Goal: Information Seeking & Learning: Learn about a topic

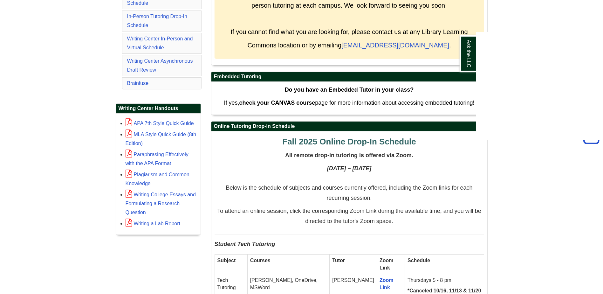
scroll to position [64, 0]
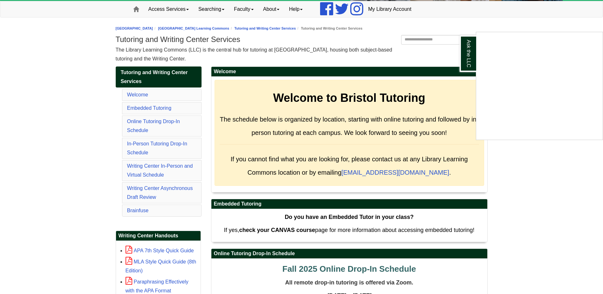
click at [135, 94] on div "Ask the LLC" at bounding box center [301, 147] width 603 height 294
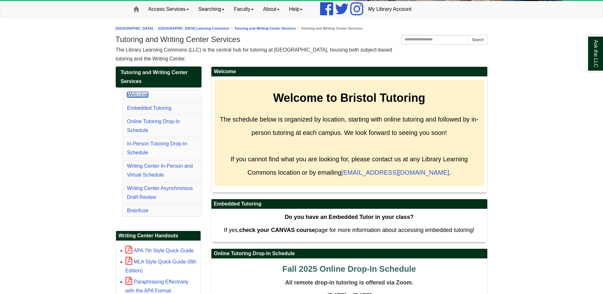
click at [144, 94] on link "Welcome" at bounding box center [137, 94] width 21 height 5
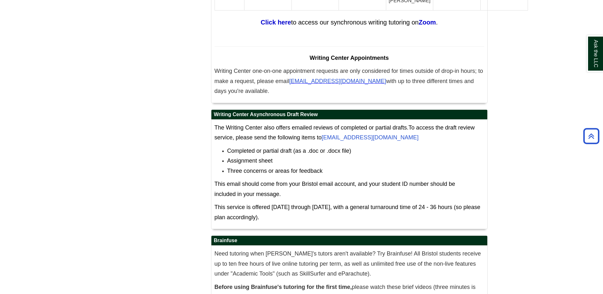
scroll to position [4037, 0]
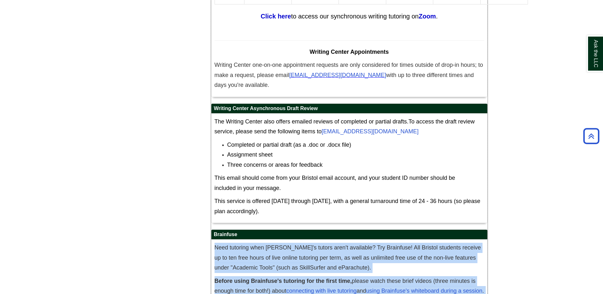
drag, startPoint x: 213, startPoint y: 193, endPoint x: 325, endPoint y: 263, distance: 131.6
click at [325, 263] on div "Need tutoring when [PERSON_NAME]'s tutors aren't available? Try Brainfuse! All …" at bounding box center [349, 277] width 276 height 76
copy div "Need tutoring when [PERSON_NAME]'s tutors aren't available? Try Brainfuse! All …"
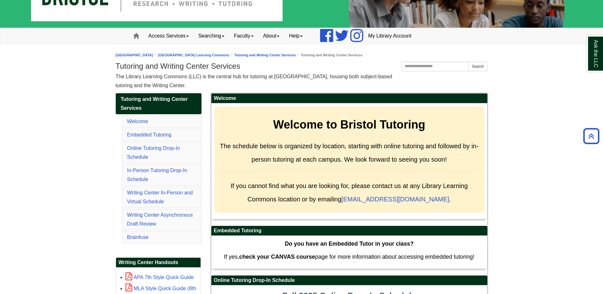
scroll to position [32, 0]
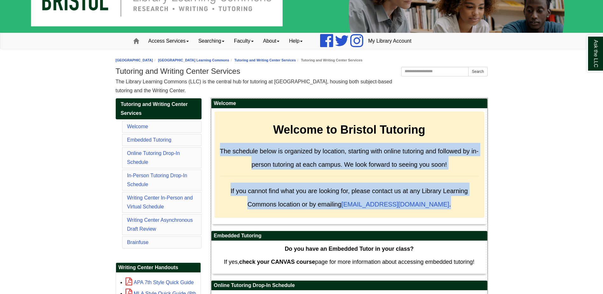
drag, startPoint x: 445, startPoint y: 207, endPoint x: 221, endPoint y: 152, distance: 231.4
click at [221, 152] on div "Welcome to Bristol Tutoring The schedule below is organized by location, starti…" at bounding box center [350, 165] width 270 height 106
copy div "The schedule below is organized by location, starting with online tutoring and …"
